Goal: Task Accomplishment & Management: Complete application form

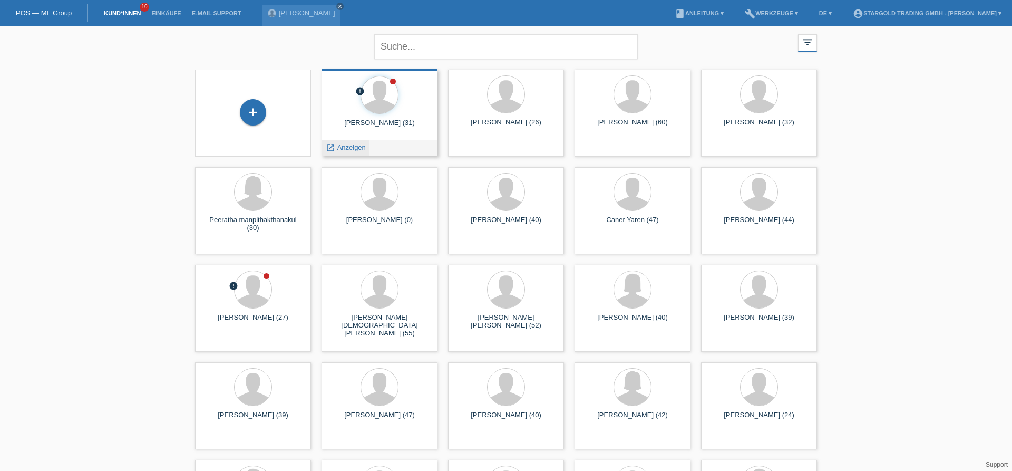
click at [351, 149] on span "Anzeigen" at bounding box center [351, 147] width 28 height 8
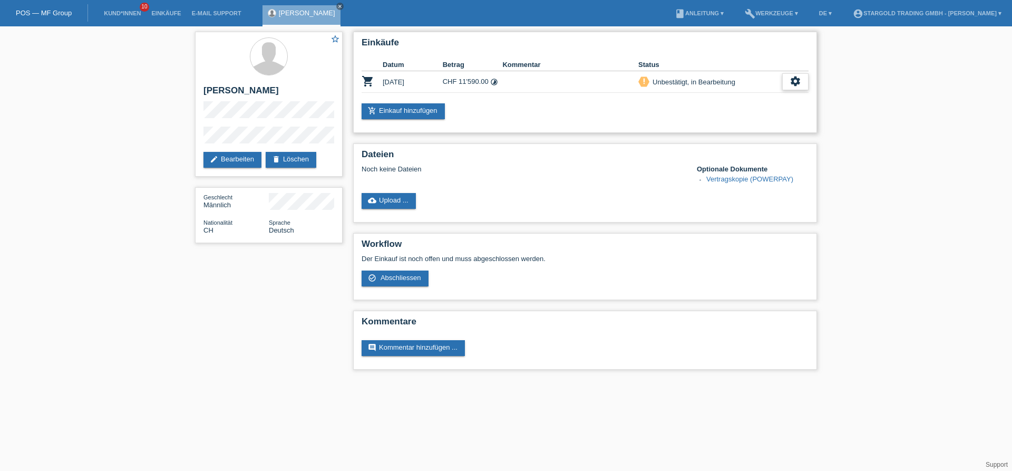
click at [790, 83] on icon "settings" at bounding box center [796, 81] width 12 height 12
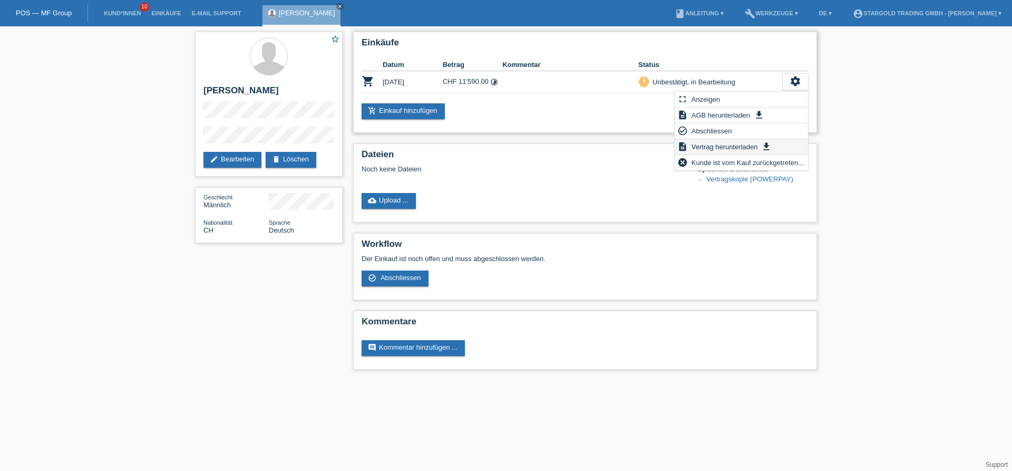
click at [733, 143] on span "Vertrag herunterladen" at bounding box center [725, 146] width 70 height 13
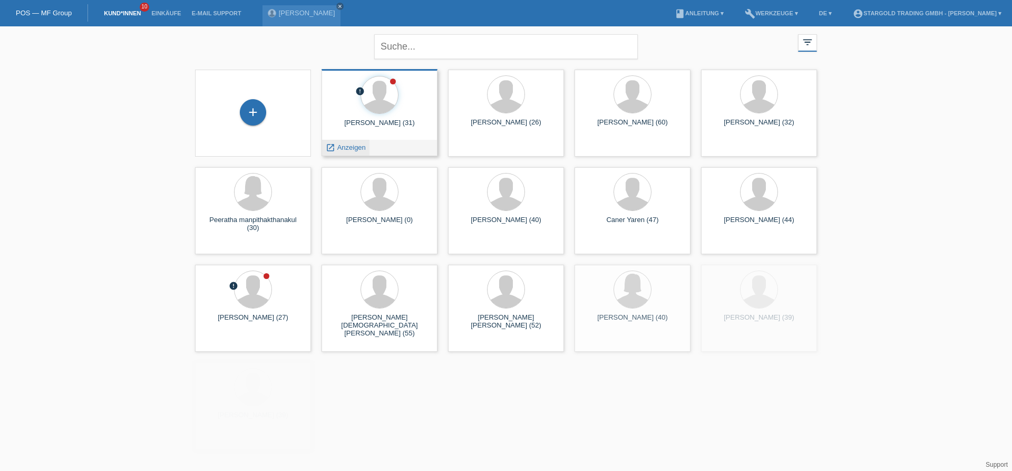
click at [360, 149] on span "Anzeigen" at bounding box center [351, 147] width 28 height 8
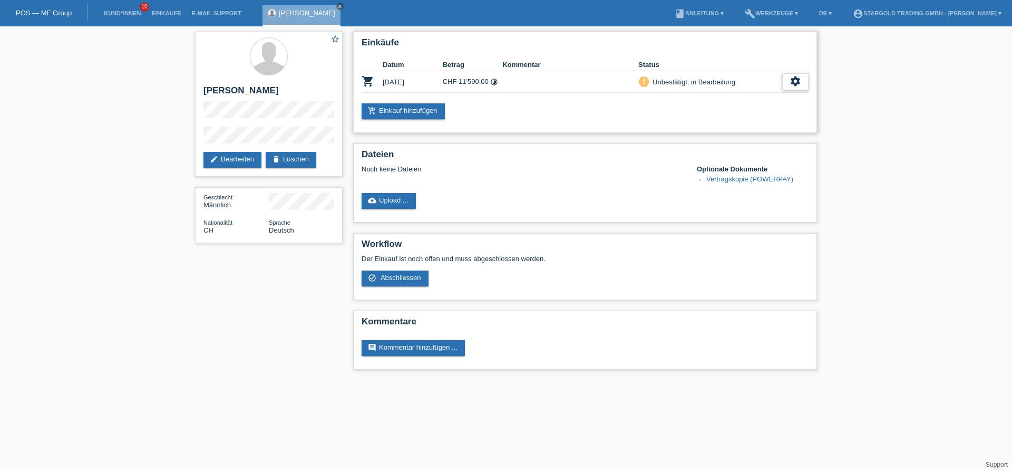
click at [794, 77] on icon "settings" at bounding box center [796, 81] width 12 height 12
click at [713, 130] on span "Abschliessen" at bounding box center [712, 130] width 44 height 13
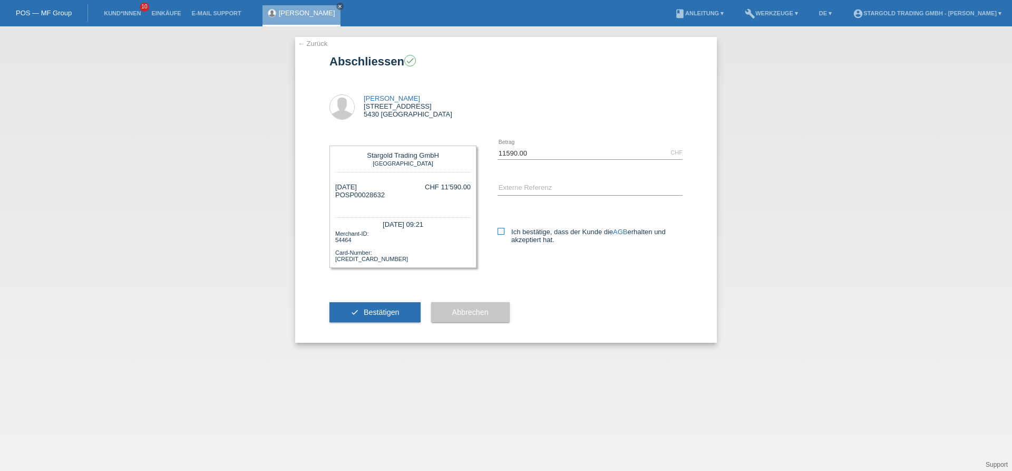
click at [498, 231] on icon at bounding box center [501, 231] width 7 height 7
click at [498, 231] on input "Ich bestätige, dass der Kunde die AGB erhalten und akzeptiert hat." at bounding box center [501, 231] width 7 height 7
checkbox input "true"
click at [513, 179] on div "error Externe Referenz" at bounding box center [590, 189] width 185 height 36
click at [511, 184] on input "text" at bounding box center [590, 188] width 185 height 13
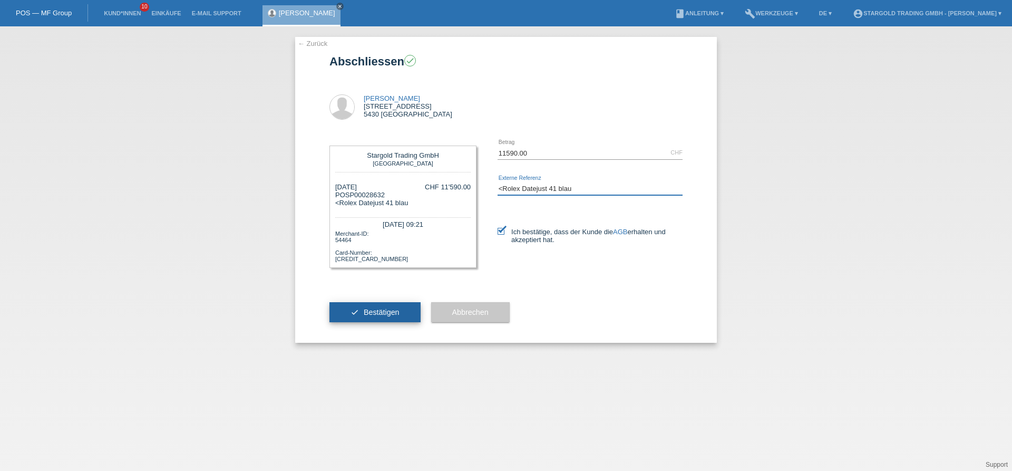
type input "<Rolex Datejust 41 blau"
click at [376, 316] on span "Bestätigen" at bounding box center [382, 312] width 36 height 8
